Goal: Information Seeking & Learning: Learn about a topic

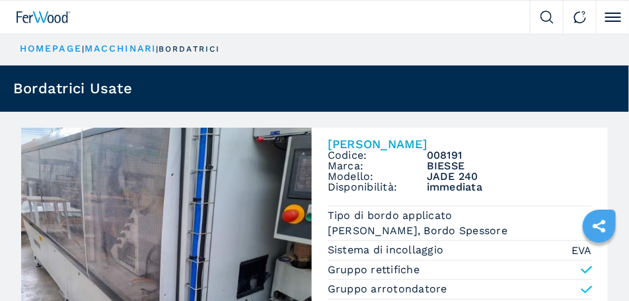
click at [22, 15] on img at bounding box center [44, 17] width 54 height 12
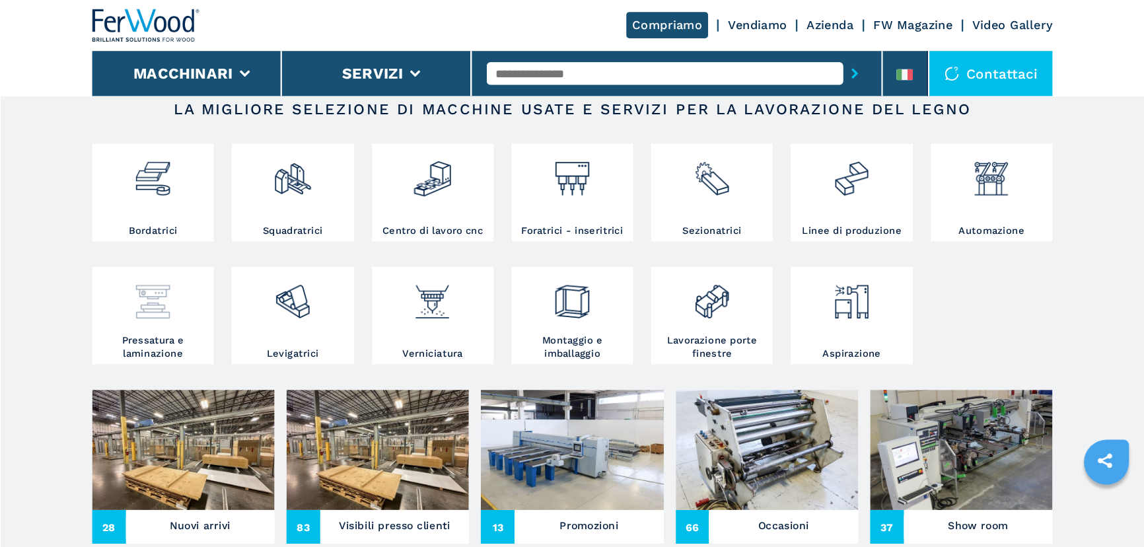
scroll to position [231, 0]
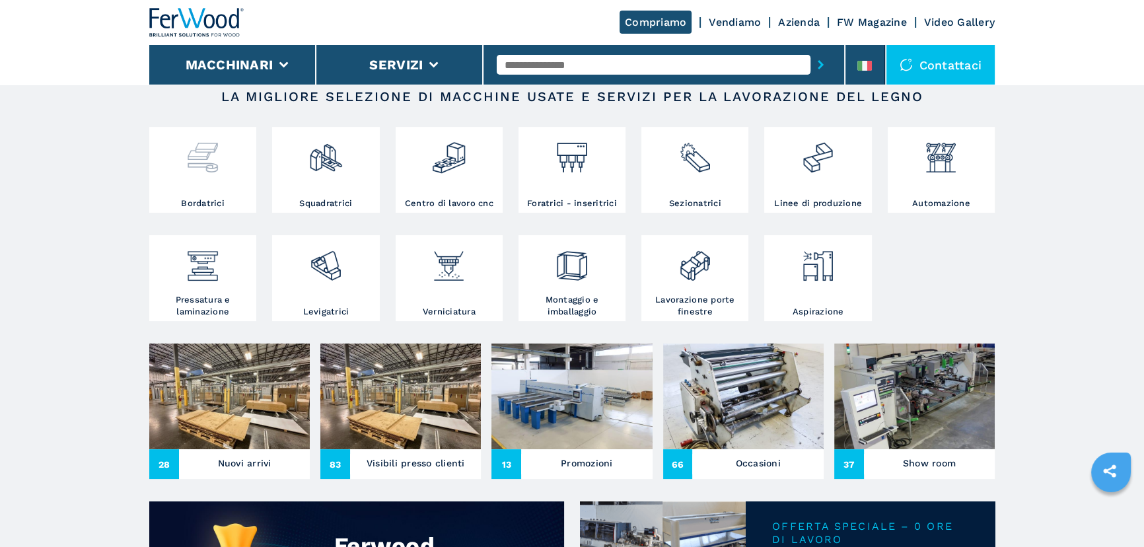
click at [208, 159] on img at bounding box center [202, 152] width 35 height 45
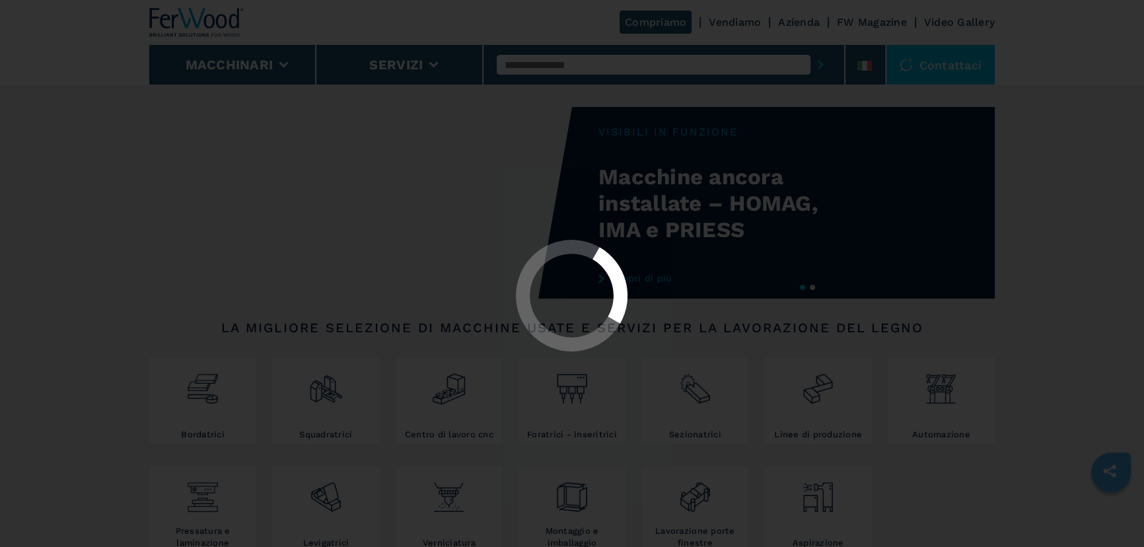
select select "**********"
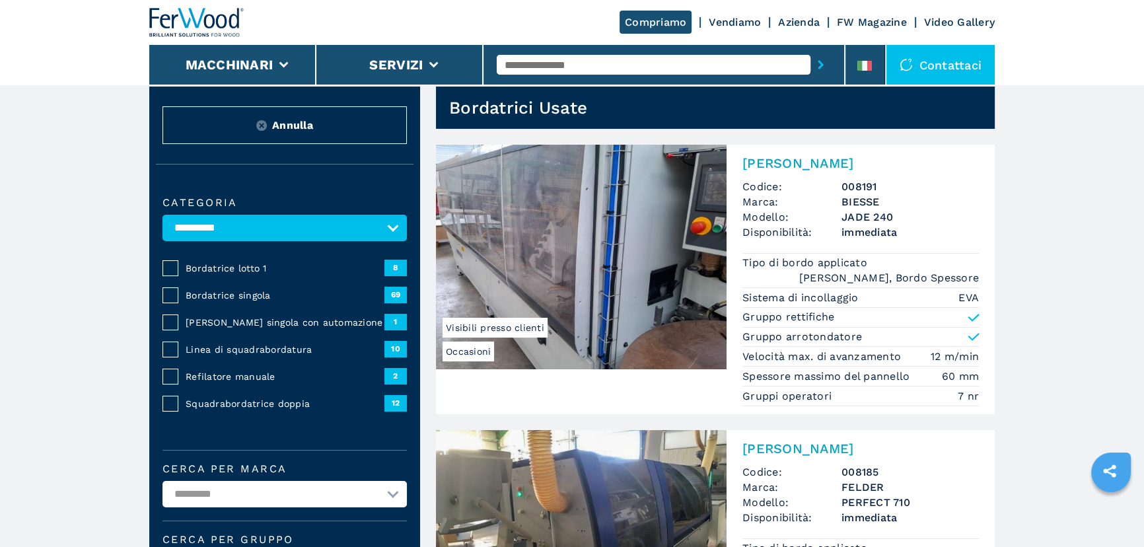
scroll to position [59, 0]
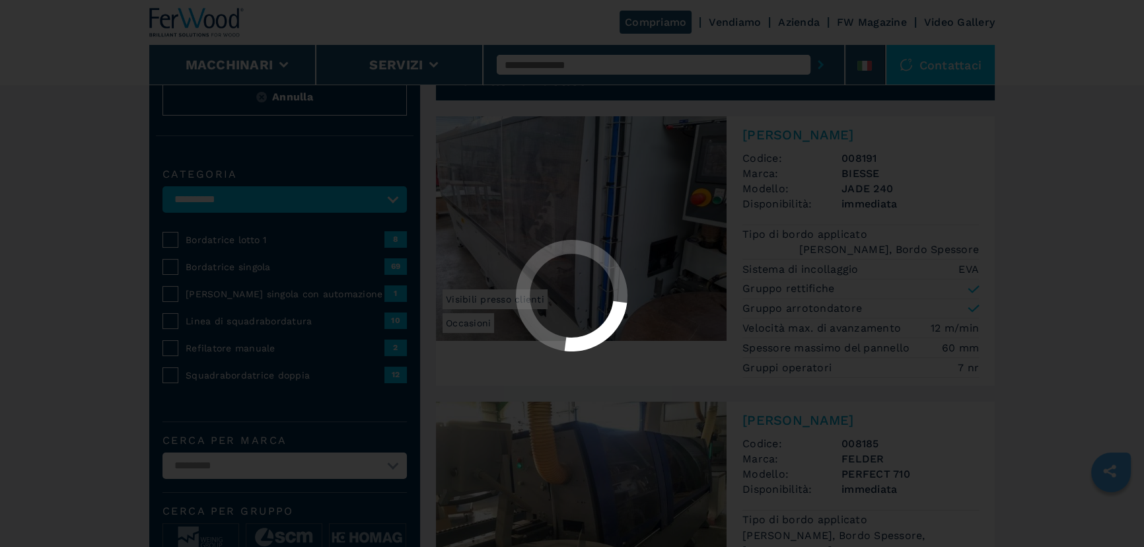
select select "**********"
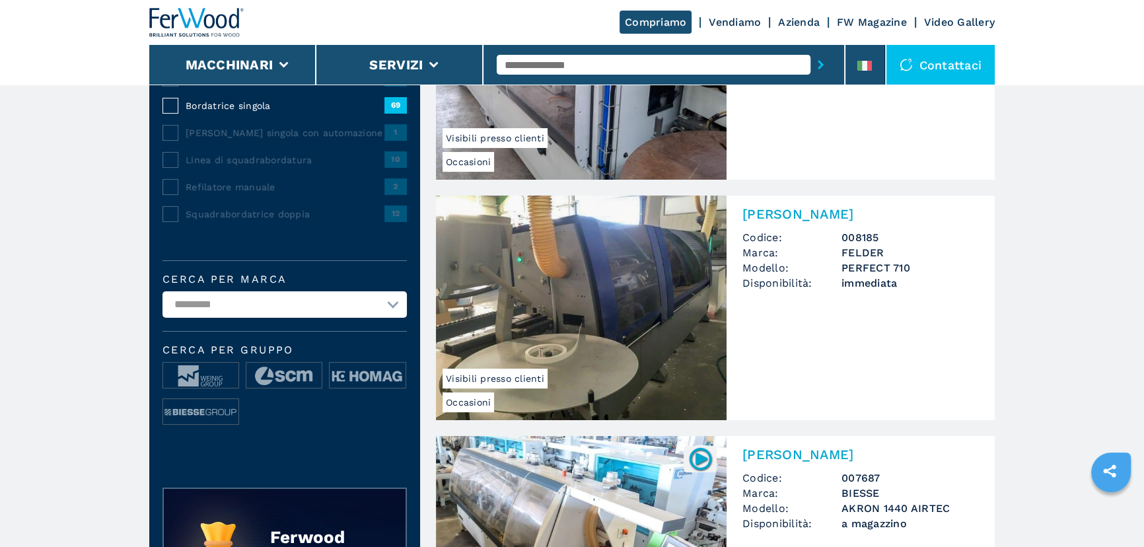
scroll to position [240, 0]
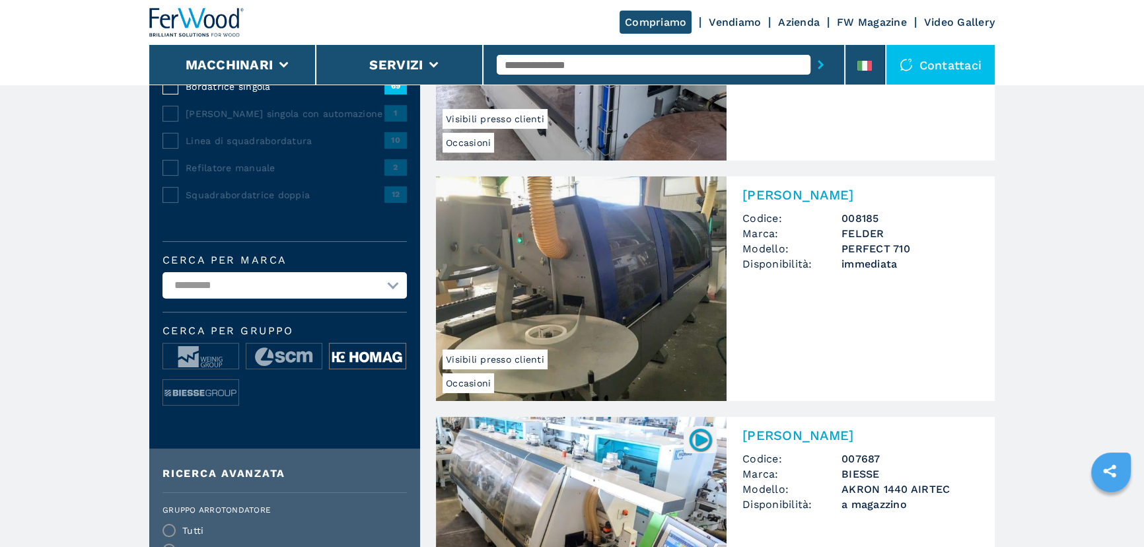
click at [363, 300] on img at bounding box center [367, 357] width 75 height 26
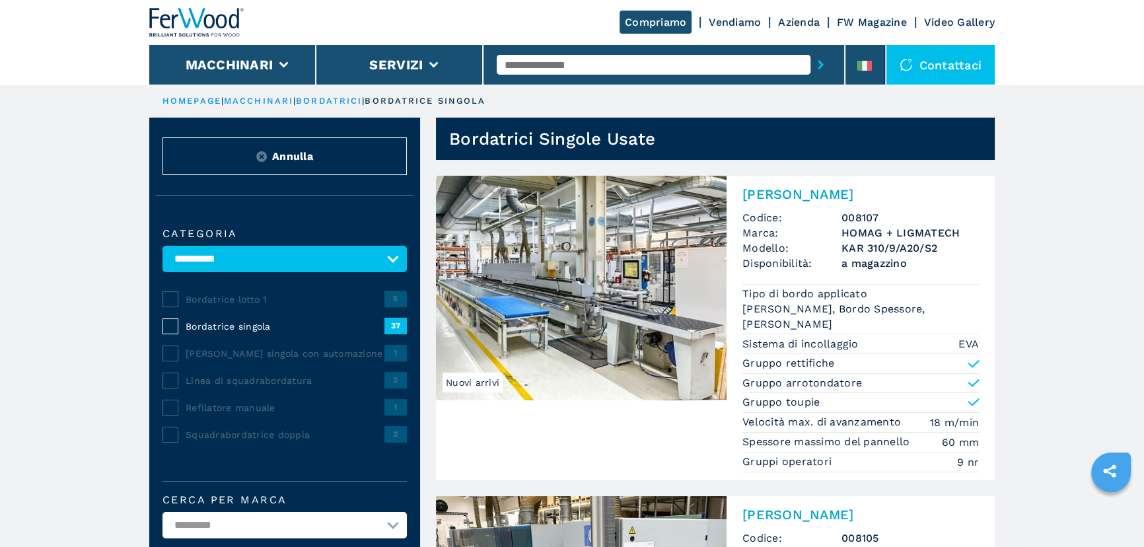
click at [506, 286] on img at bounding box center [581, 288] width 291 height 225
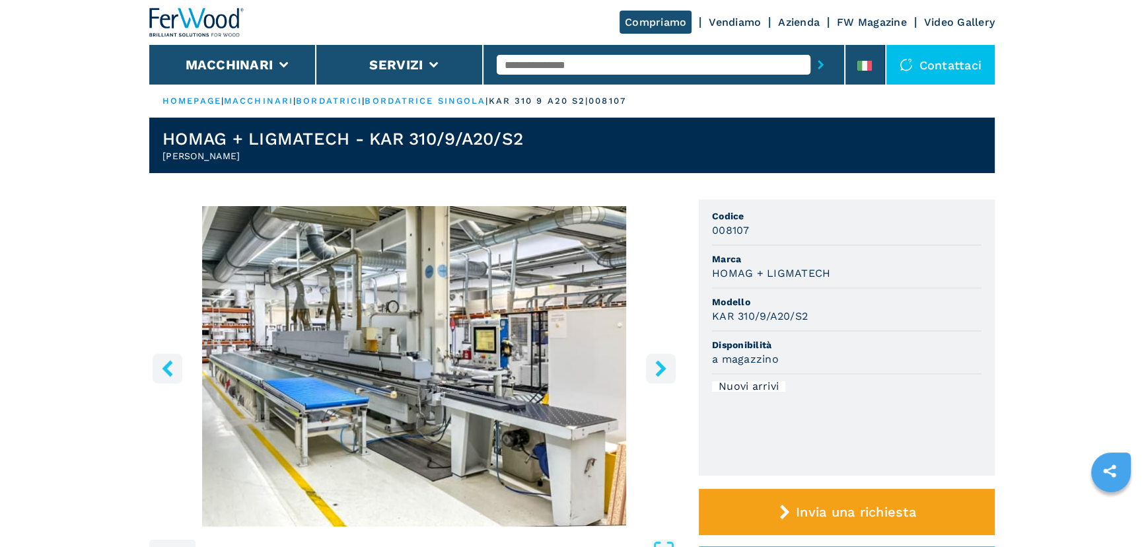
click at [628, 300] on icon "right-button" at bounding box center [661, 368] width 17 height 17
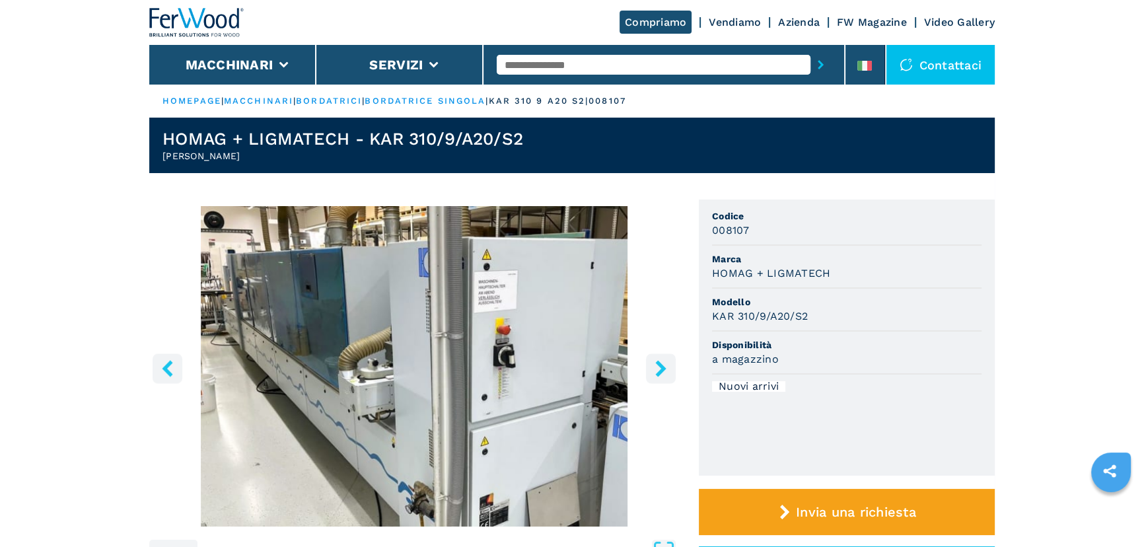
click at [628, 300] on icon "right-button" at bounding box center [661, 368] width 17 height 17
click at [628, 300] on icon "right-button" at bounding box center [661, 368] width 11 height 17
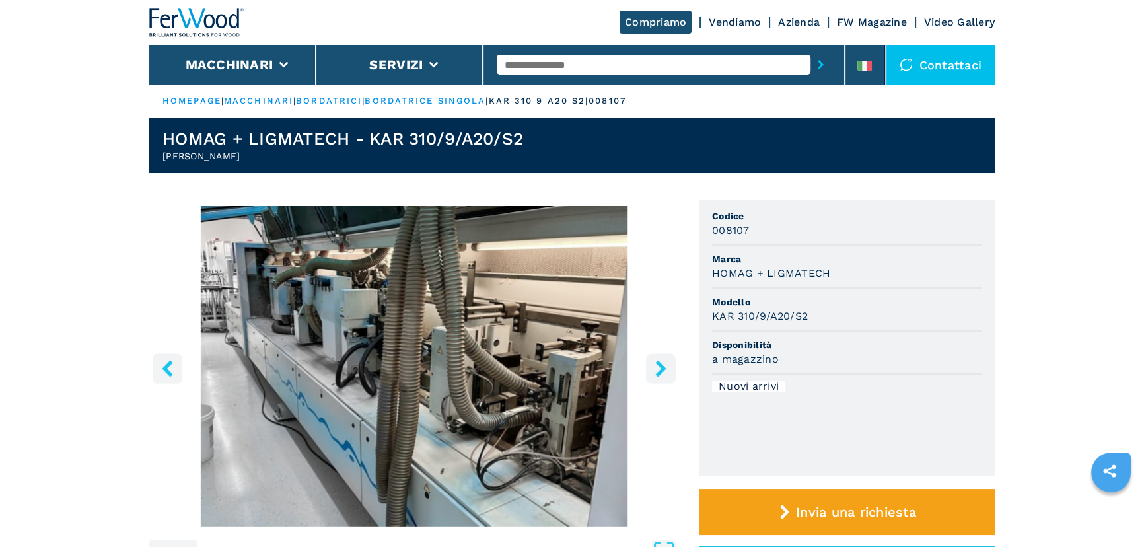
click at [628, 300] on icon "right-button" at bounding box center [661, 368] width 11 height 17
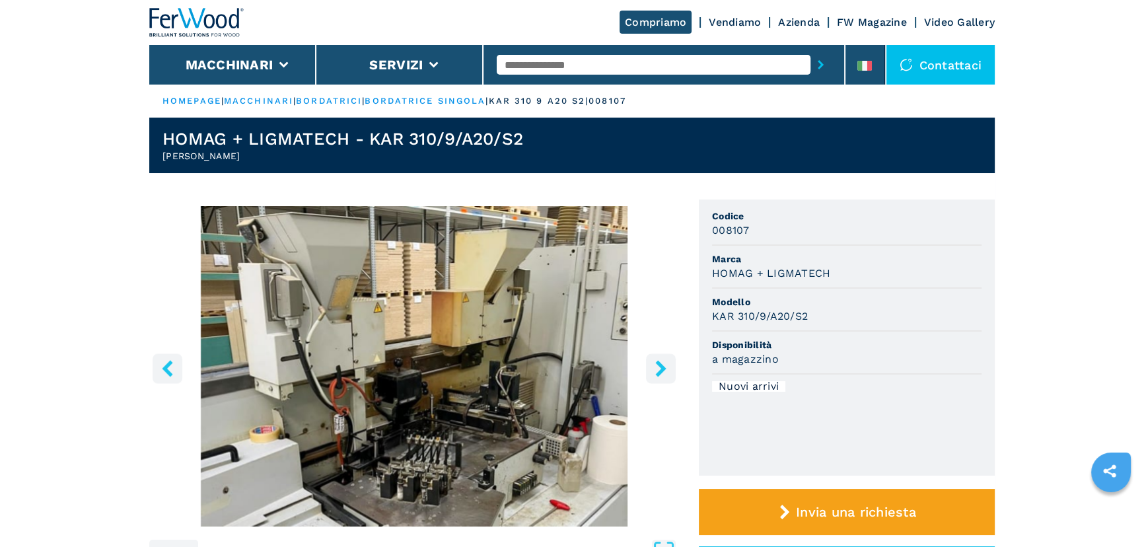
click at [628, 300] on icon "right-button" at bounding box center [661, 368] width 11 height 17
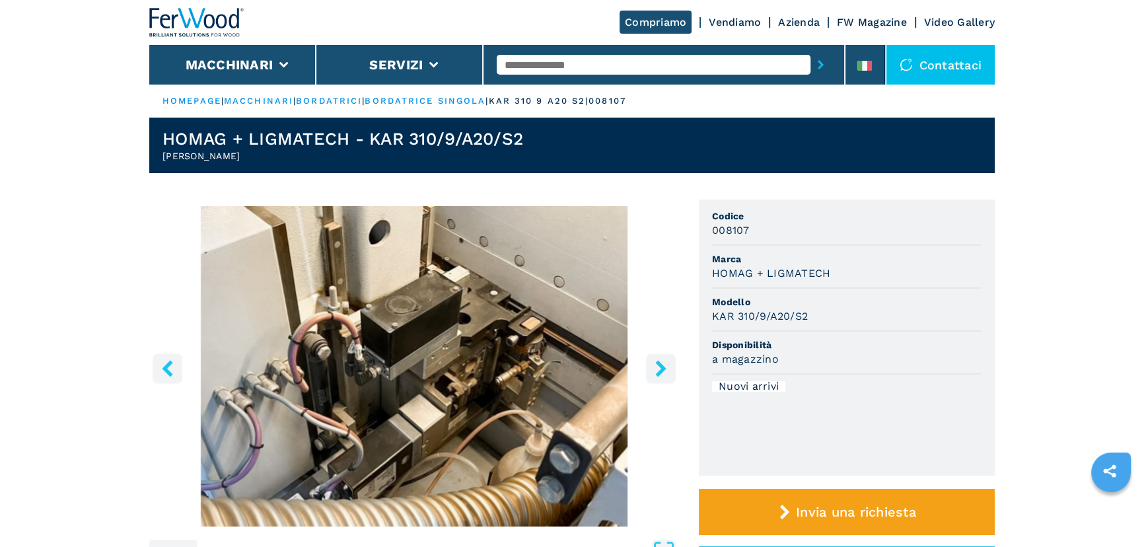
click at [628, 300] on icon "right-button" at bounding box center [661, 368] width 11 height 17
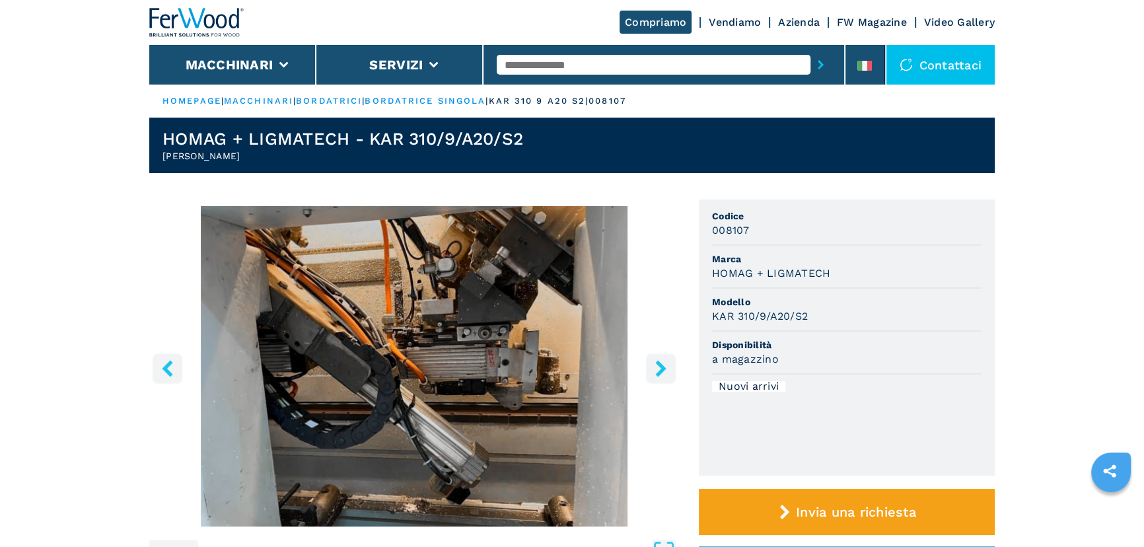
click at [628, 300] on icon "right-button" at bounding box center [661, 368] width 11 height 17
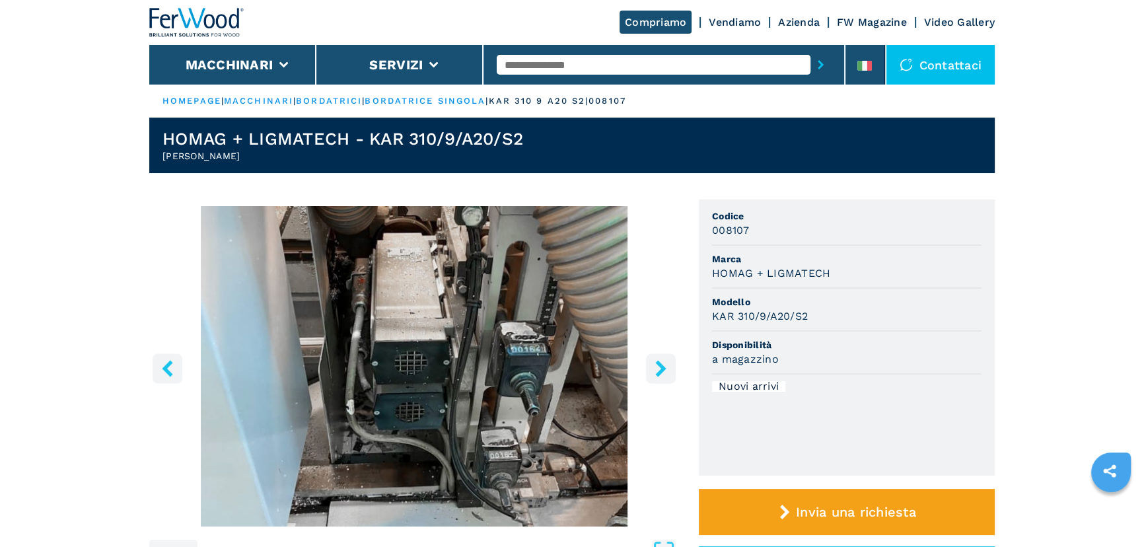
click at [628, 300] on icon "right-button" at bounding box center [661, 368] width 11 height 17
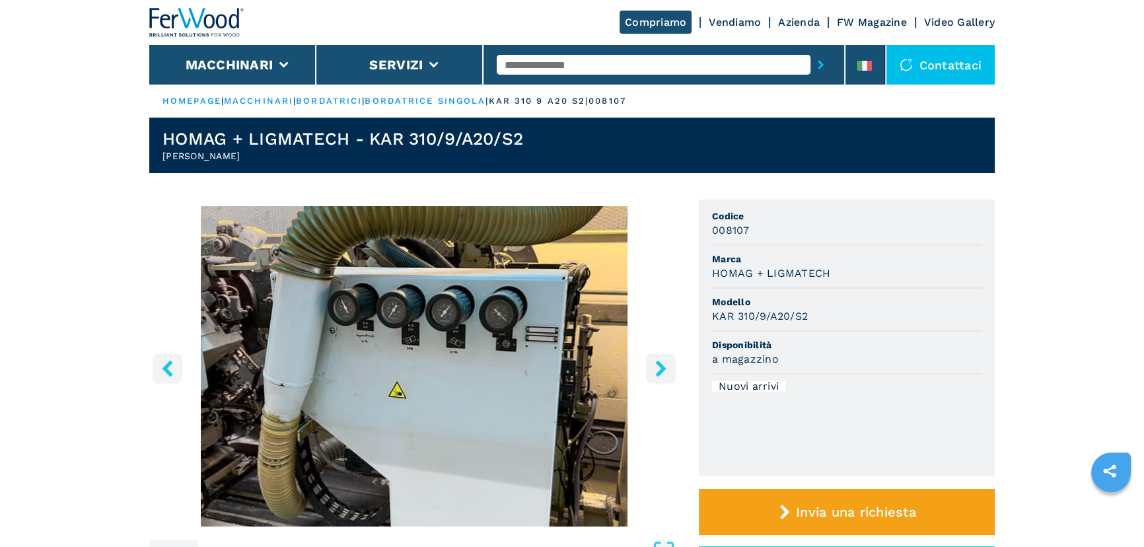
click at [628, 300] on icon "right-button" at bounding box center [661, 368] width 11 height 17
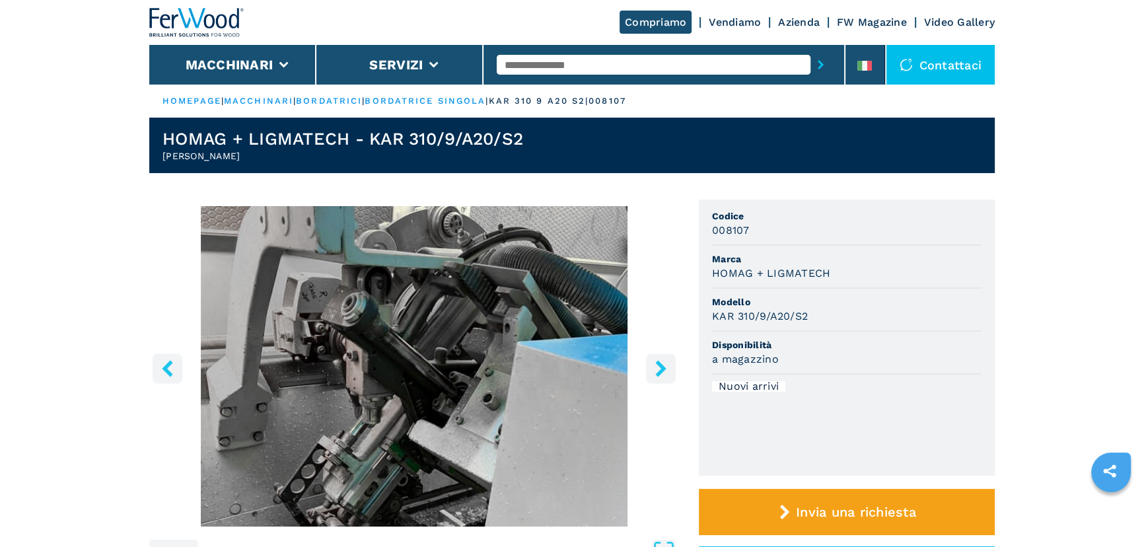
click at [628, 300] on icon "right-button" at bounding box center [661, 368] width 11 height 17
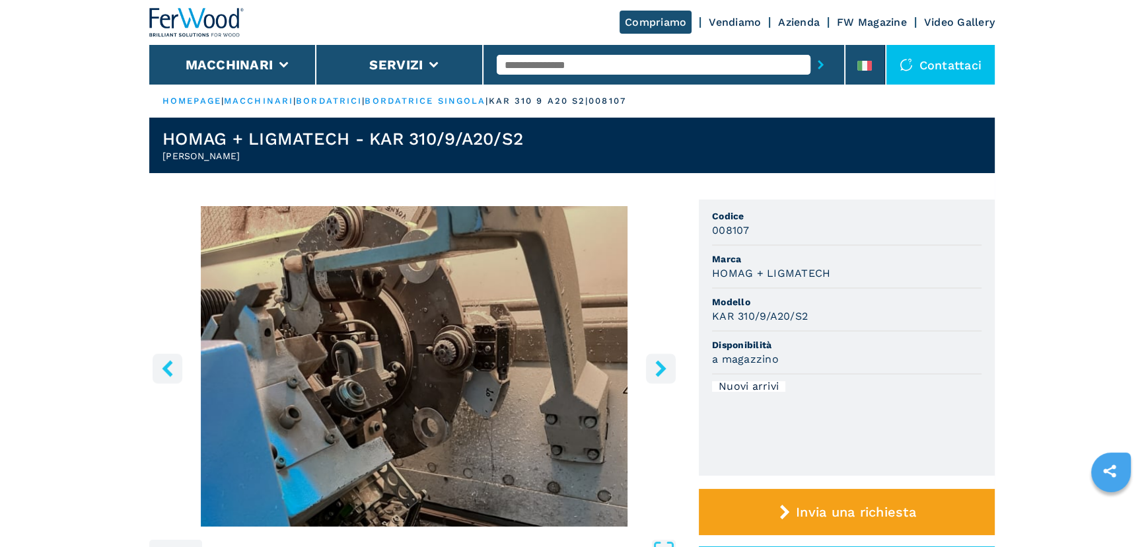
click at [628, 300] on icon "right-button" at bounding box center [661, 368] width 11 height 17
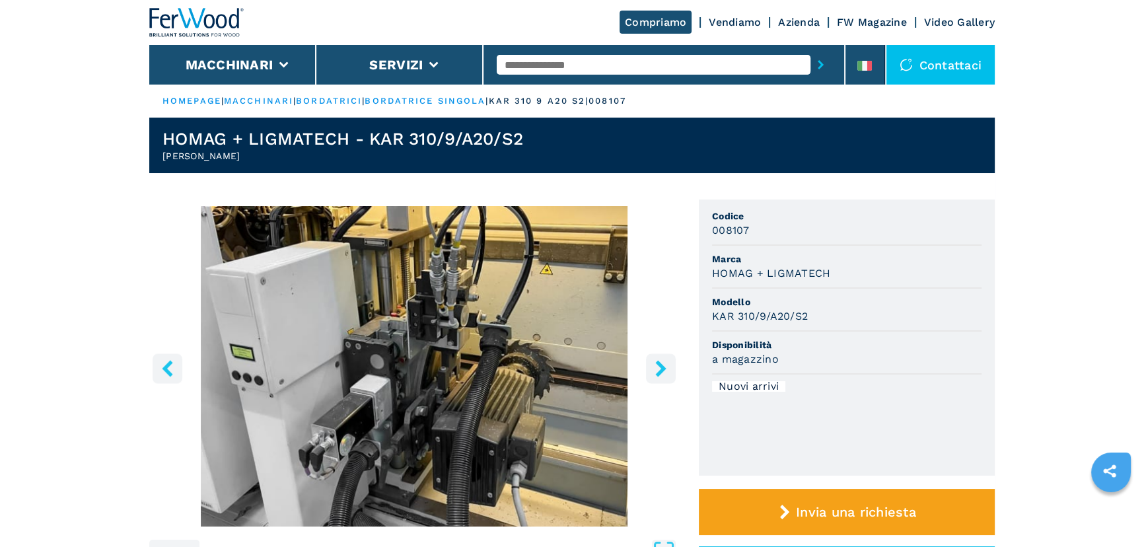
click at [628, 300] on icon "right-button" at bounding box center [661, 368] width 11 height 17
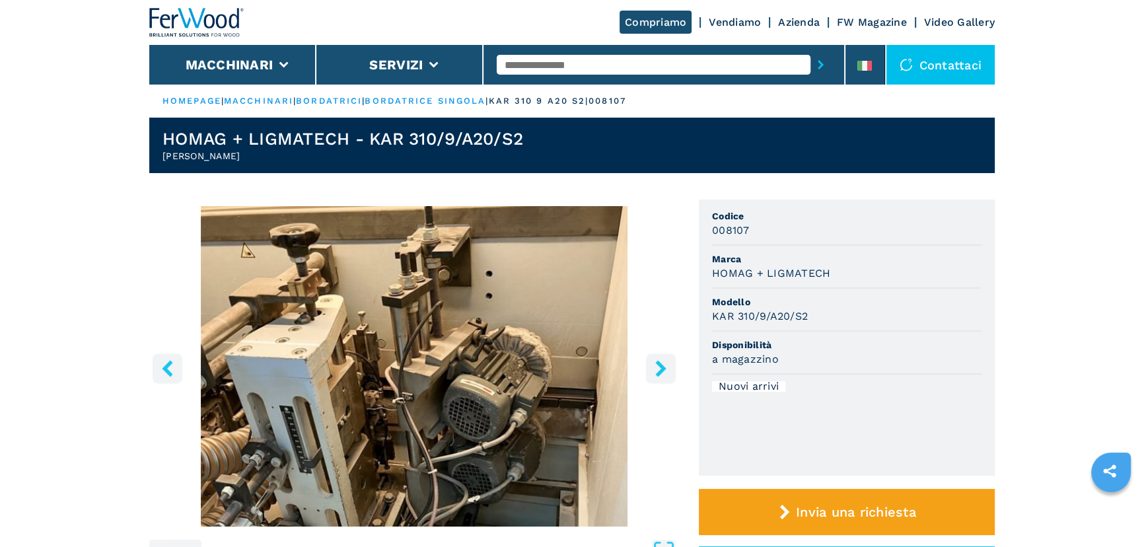
click at [628, 300] on icon "right-button" at bounding box center [661, 368] width 11 height 17
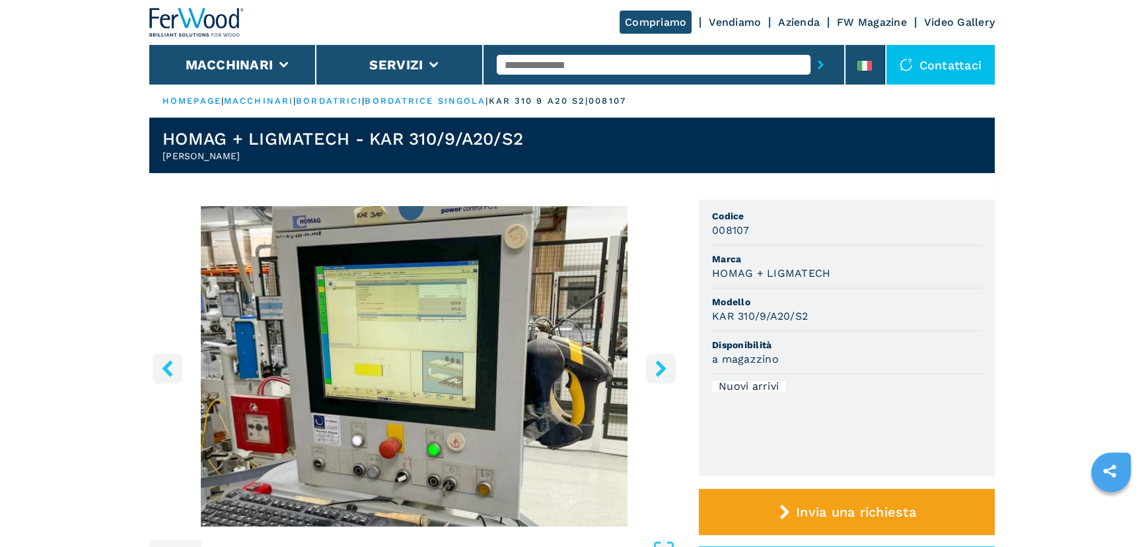
click at [628, 300] on icon "right-button" at bounding box center [661, 368] width 11 height 17
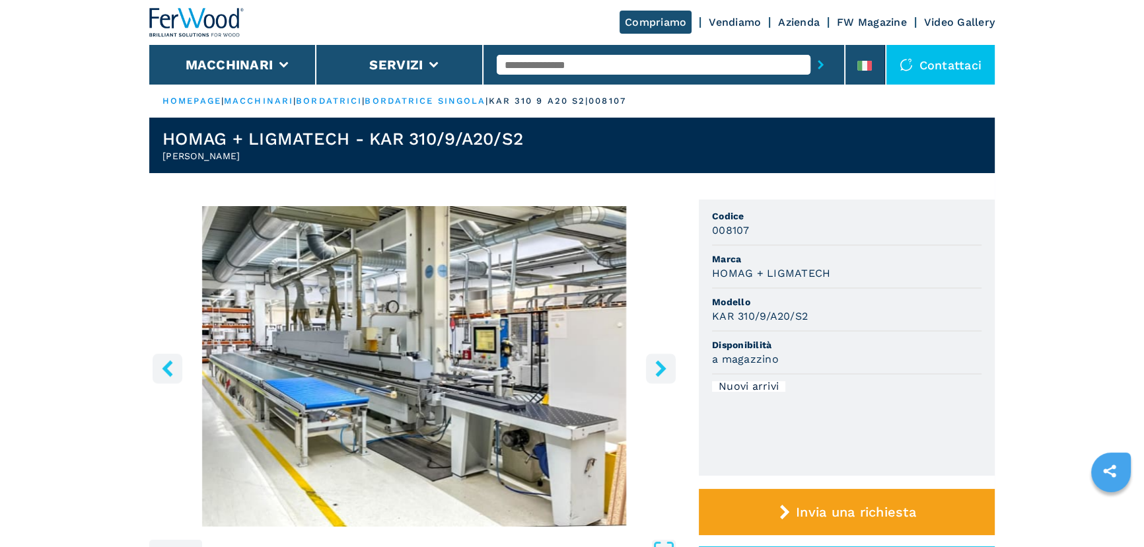
click at [323, 300] on img "Go to Slide 14" at bounding box center [414, 366] width 530 height 320
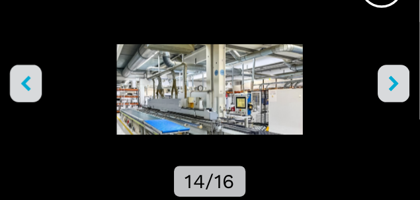
scroll to position [44, 0]
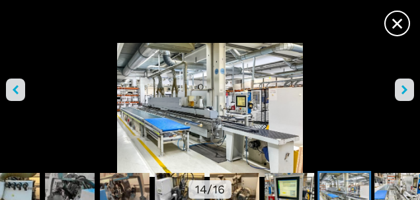
click at [397, 21] on span "×" at bounding box center [396, 20] width 23 height 23
